Goal: Transaction & Acquisition: Purchase product/service

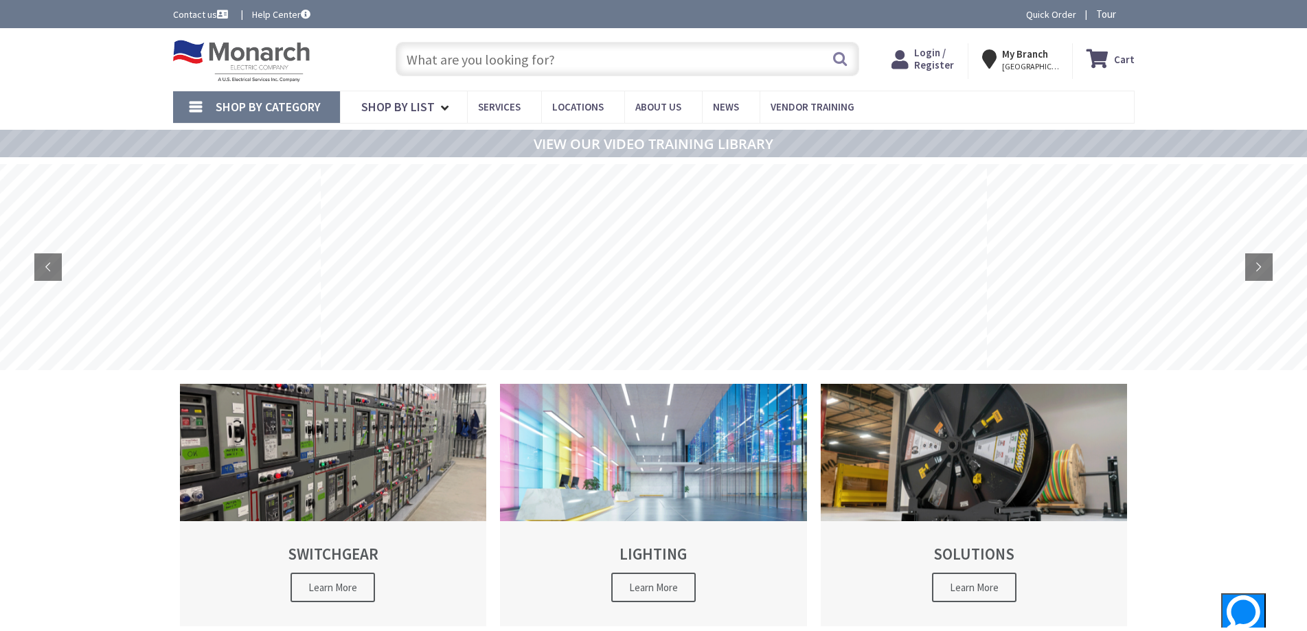
click at [441, 62] on input "text" at bounding box center [626, 59] width 463 height 34
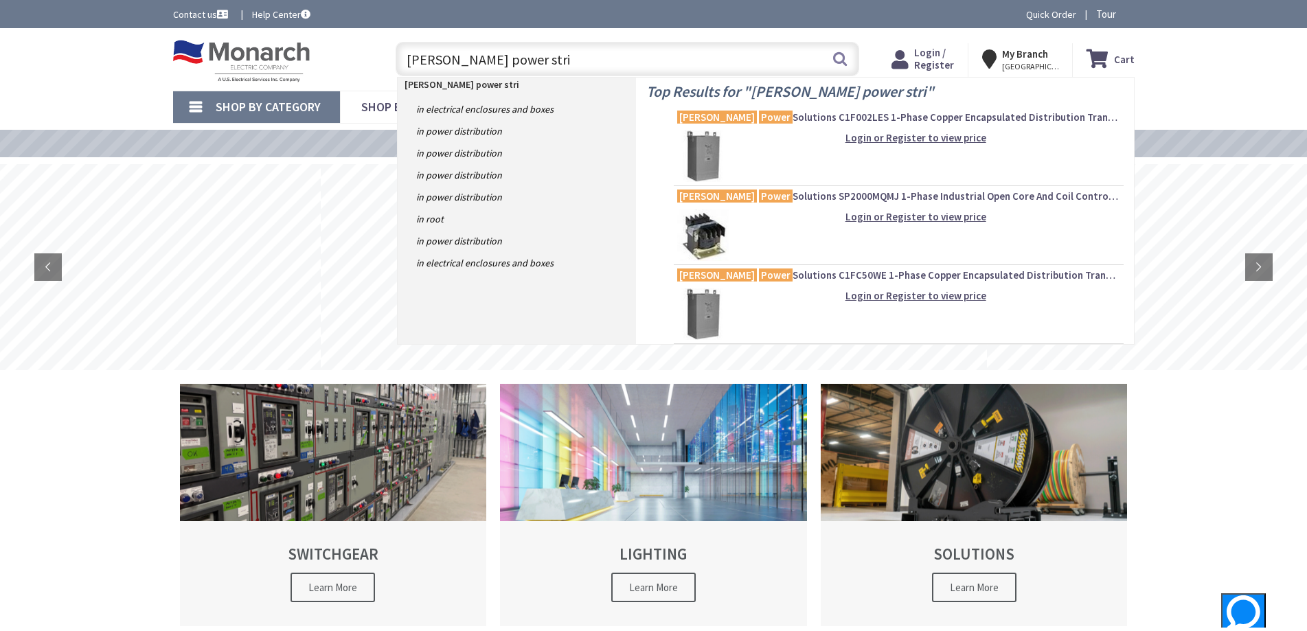
type input "[PERSON_NAME] power strip"
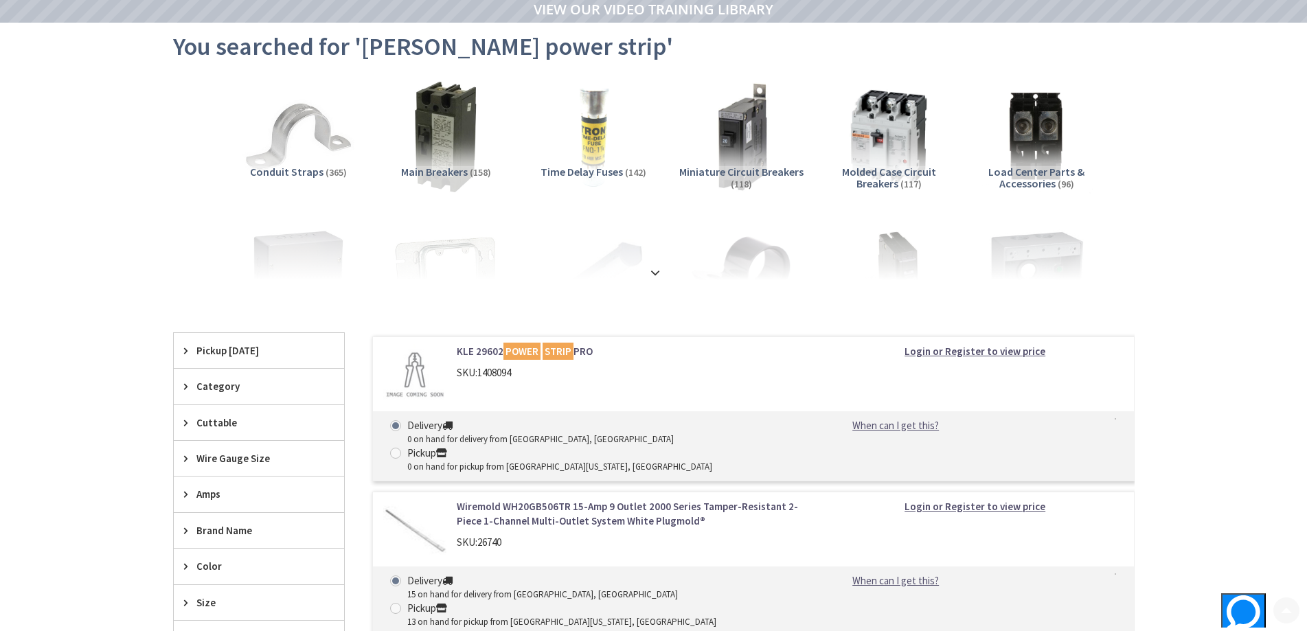
scroll to position [275, 0]
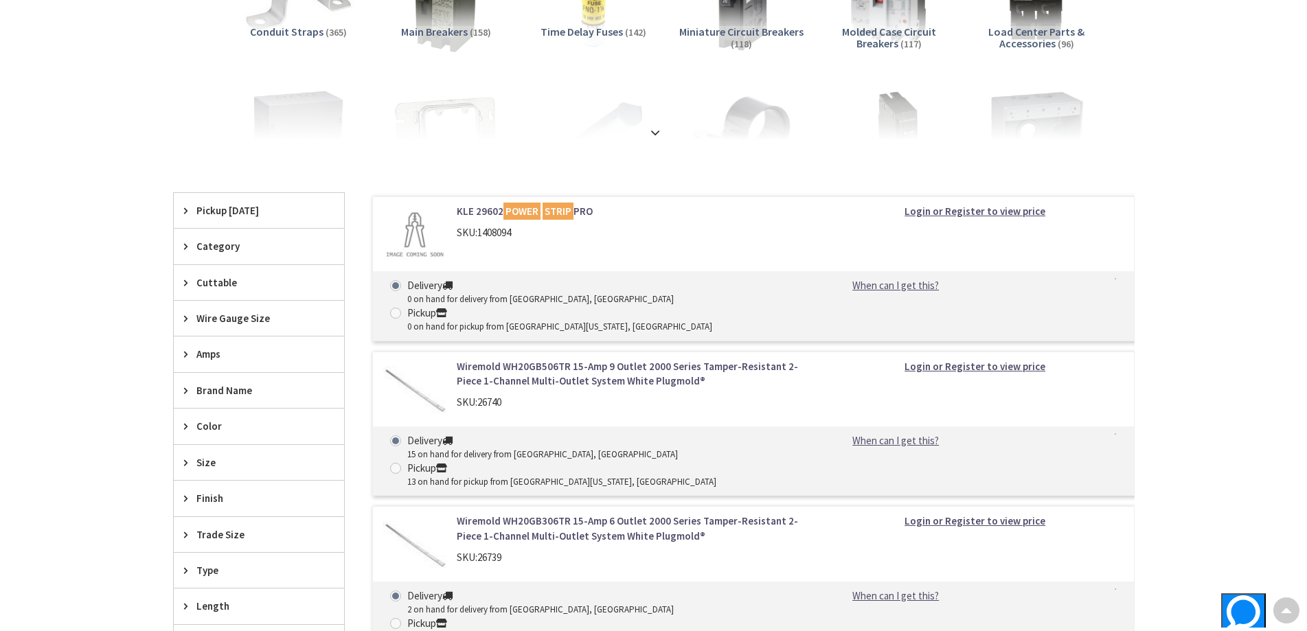
click at [214, 358] on span "Amps" at bounding box center [252, 354] width 112 height 14
click at [203, 471] on span "20 Amp" at bounding box center [259, 474] width 170 height 23
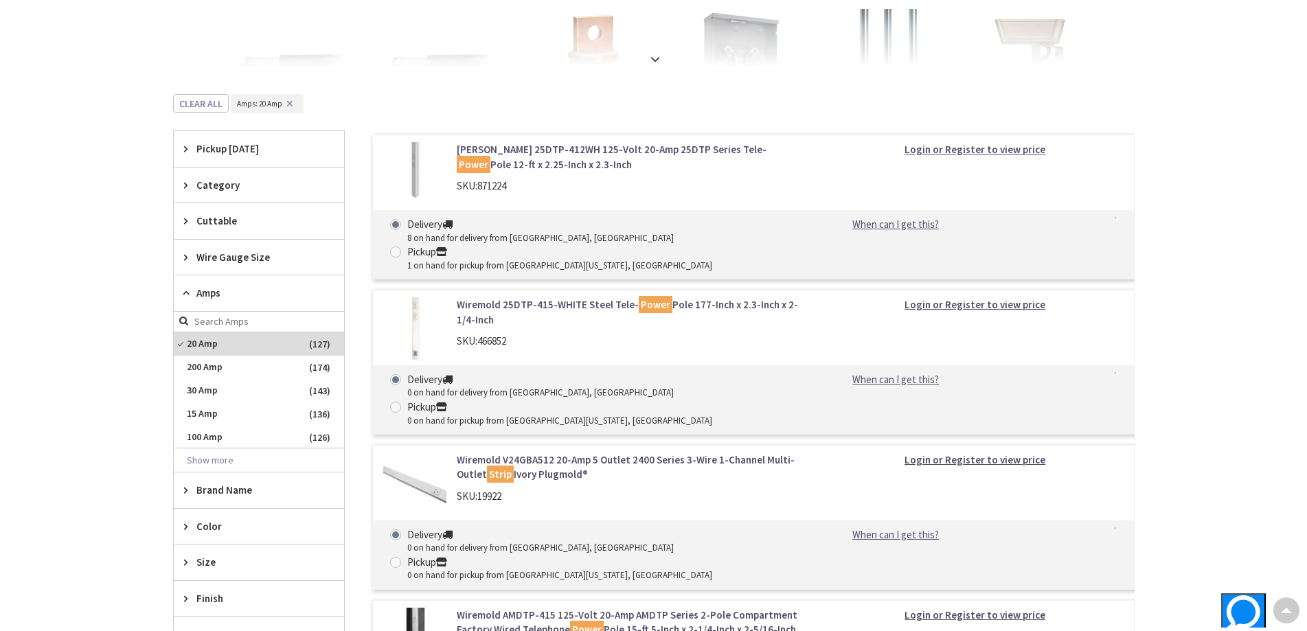
scroll to position [549, 0]
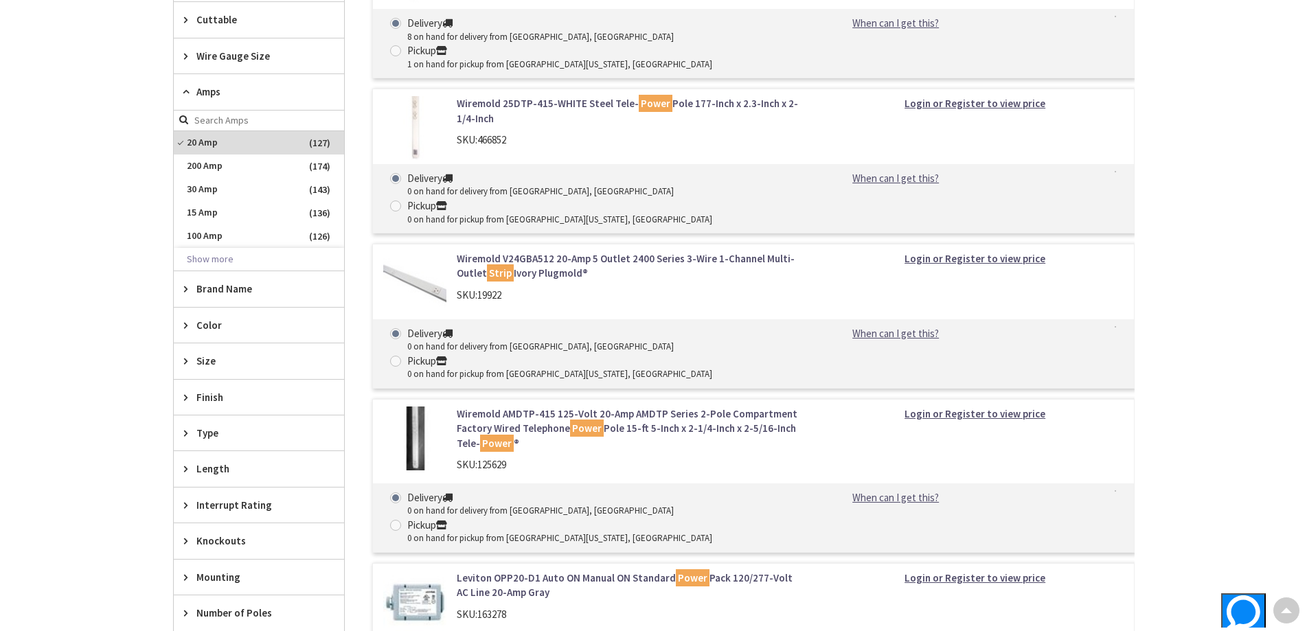
click at [233, 286] on span "Brand Name" at bounding box center [252, 289] width 112 height 14
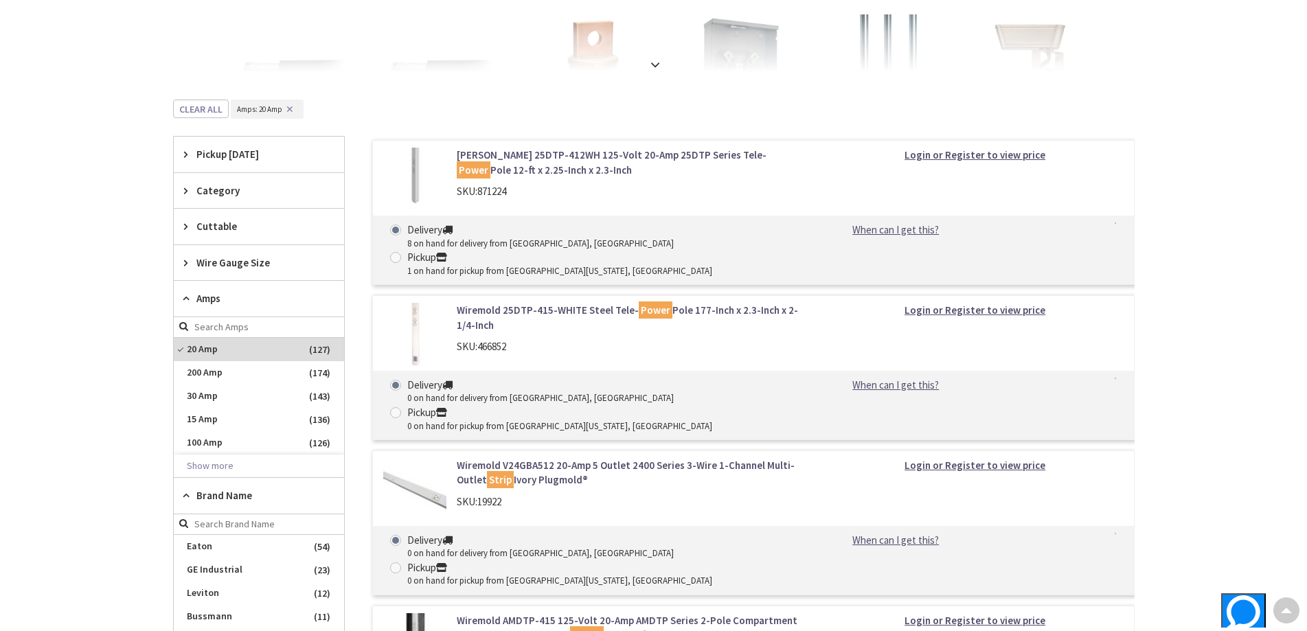
scroll to position [0, 0]
